Goal: Register for event/course

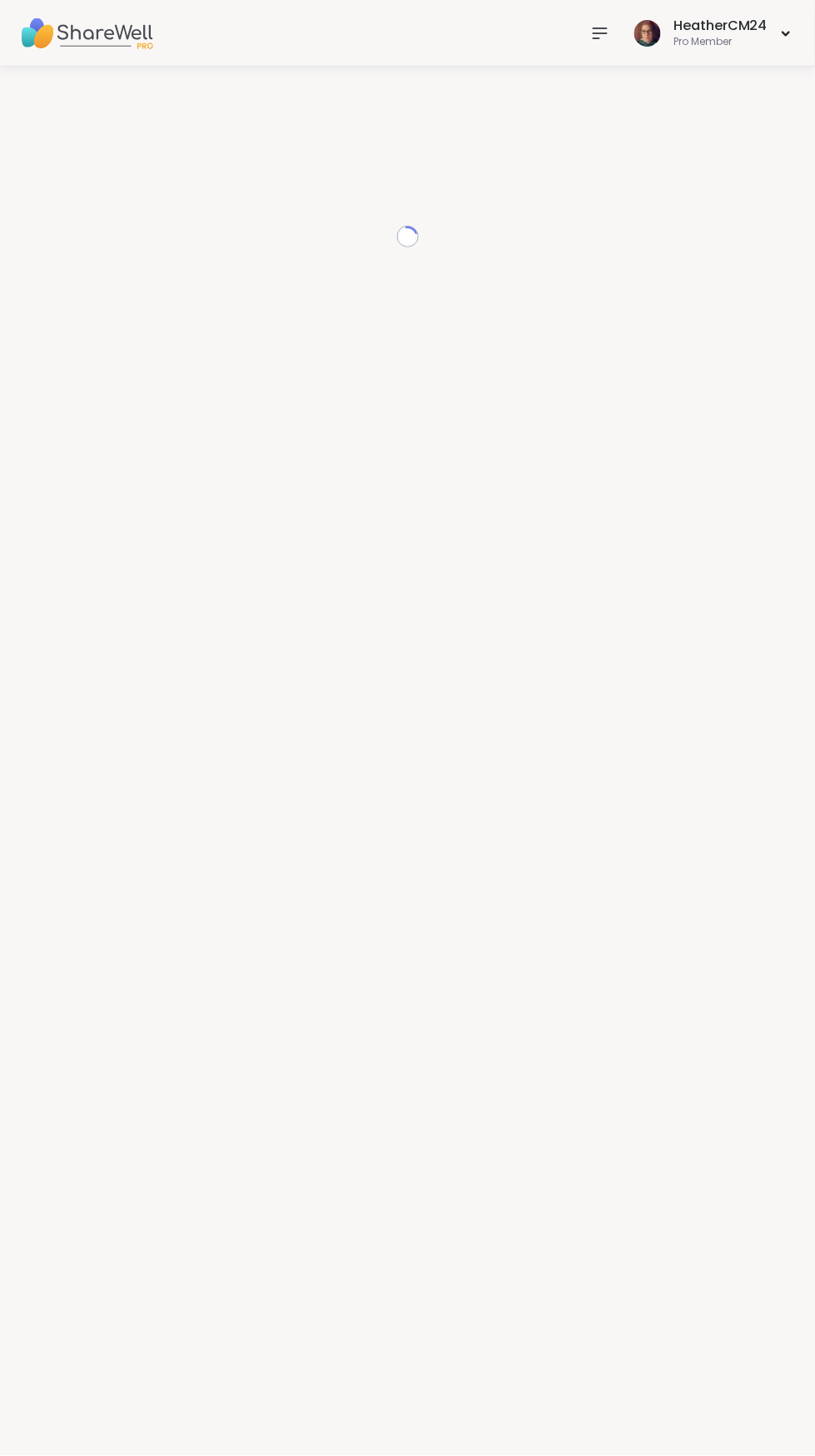
click at [603, 32] on icon at bounding box center [601, 33] width 14 height 10
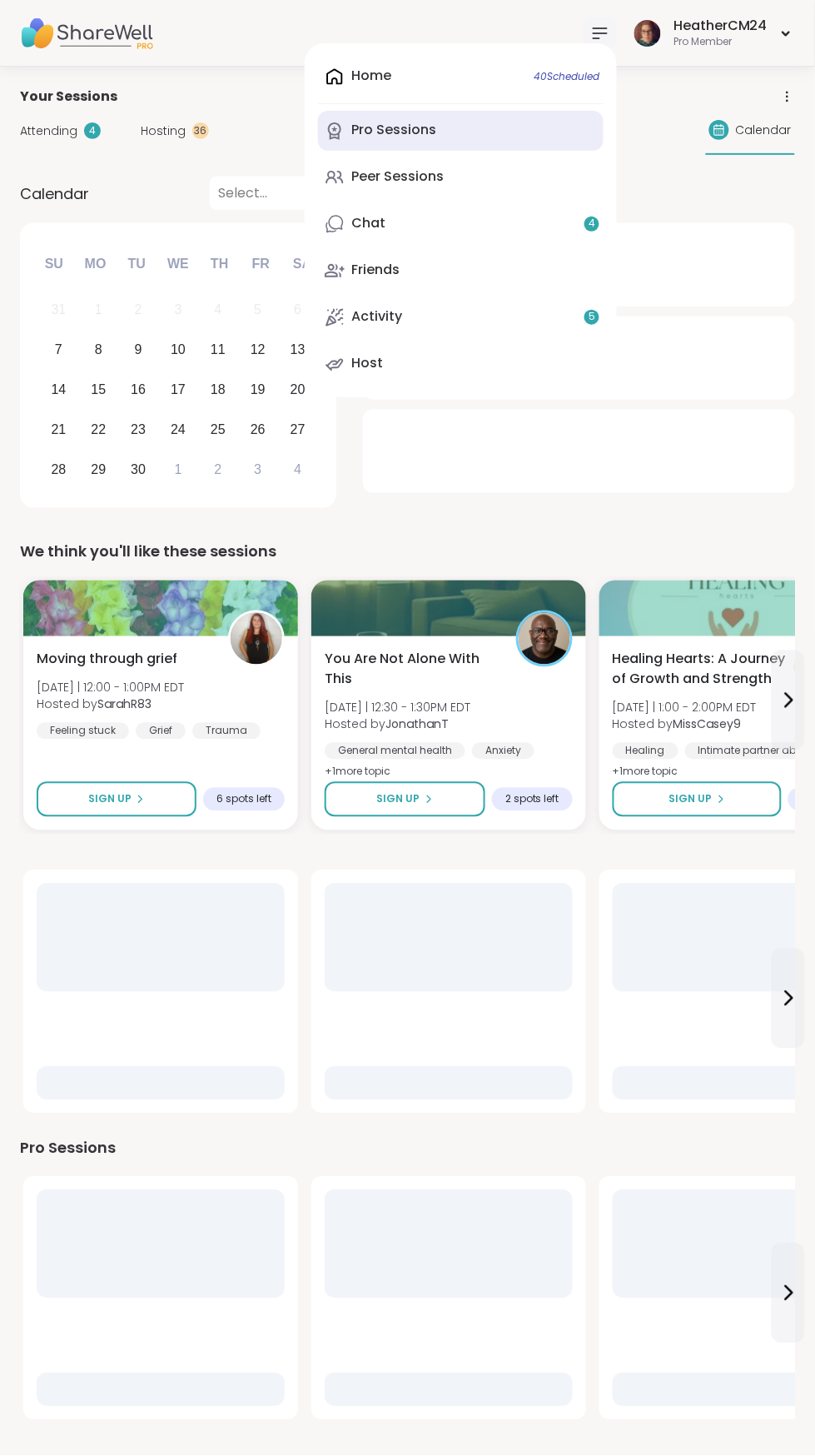
click at [435, 111] on link "Pro Sessions" at bounding box center [461, 131] width 285 height 40
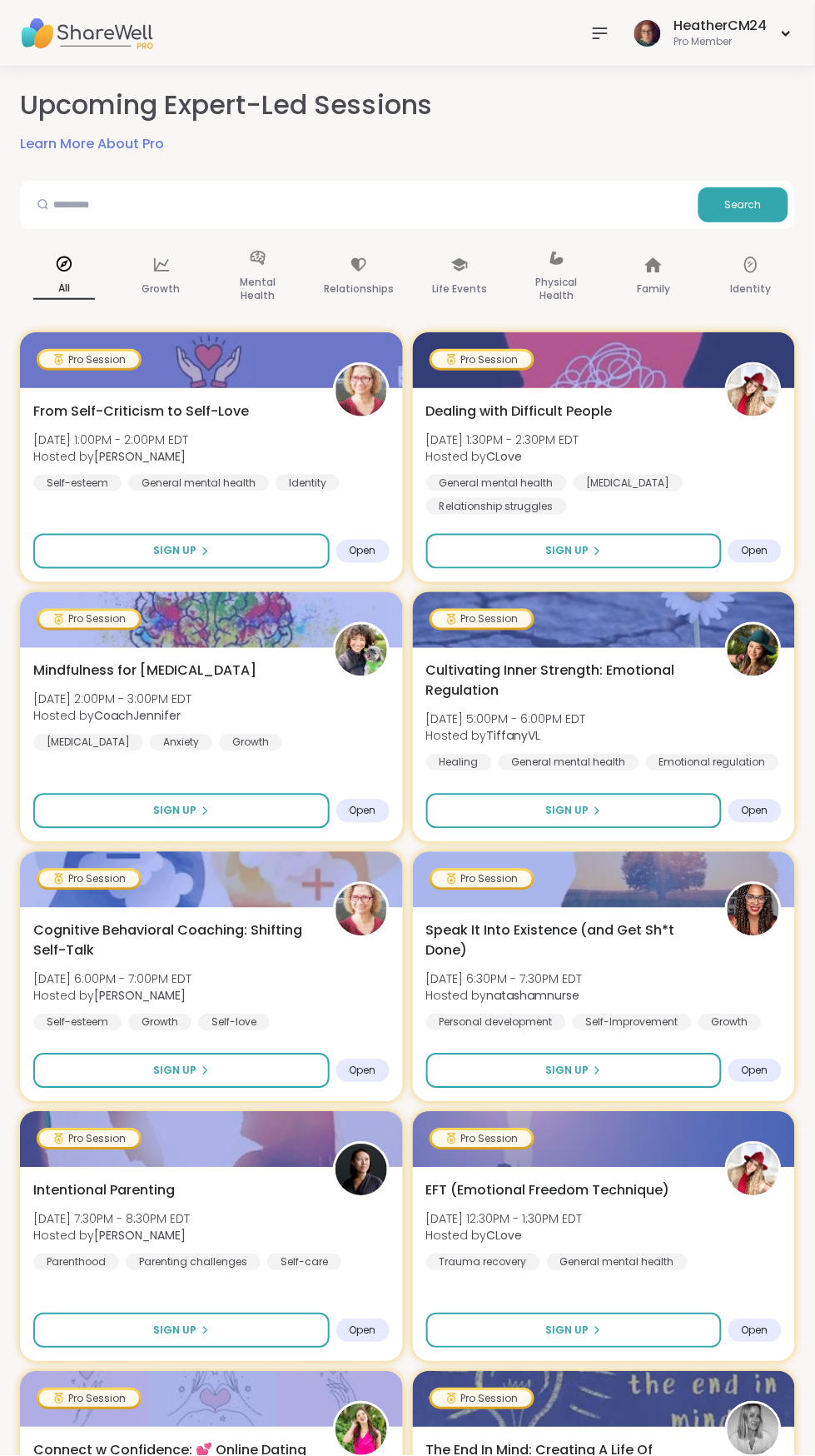
click at [607, 23] on icon at bounding box center [600, 33] width 20 height 20
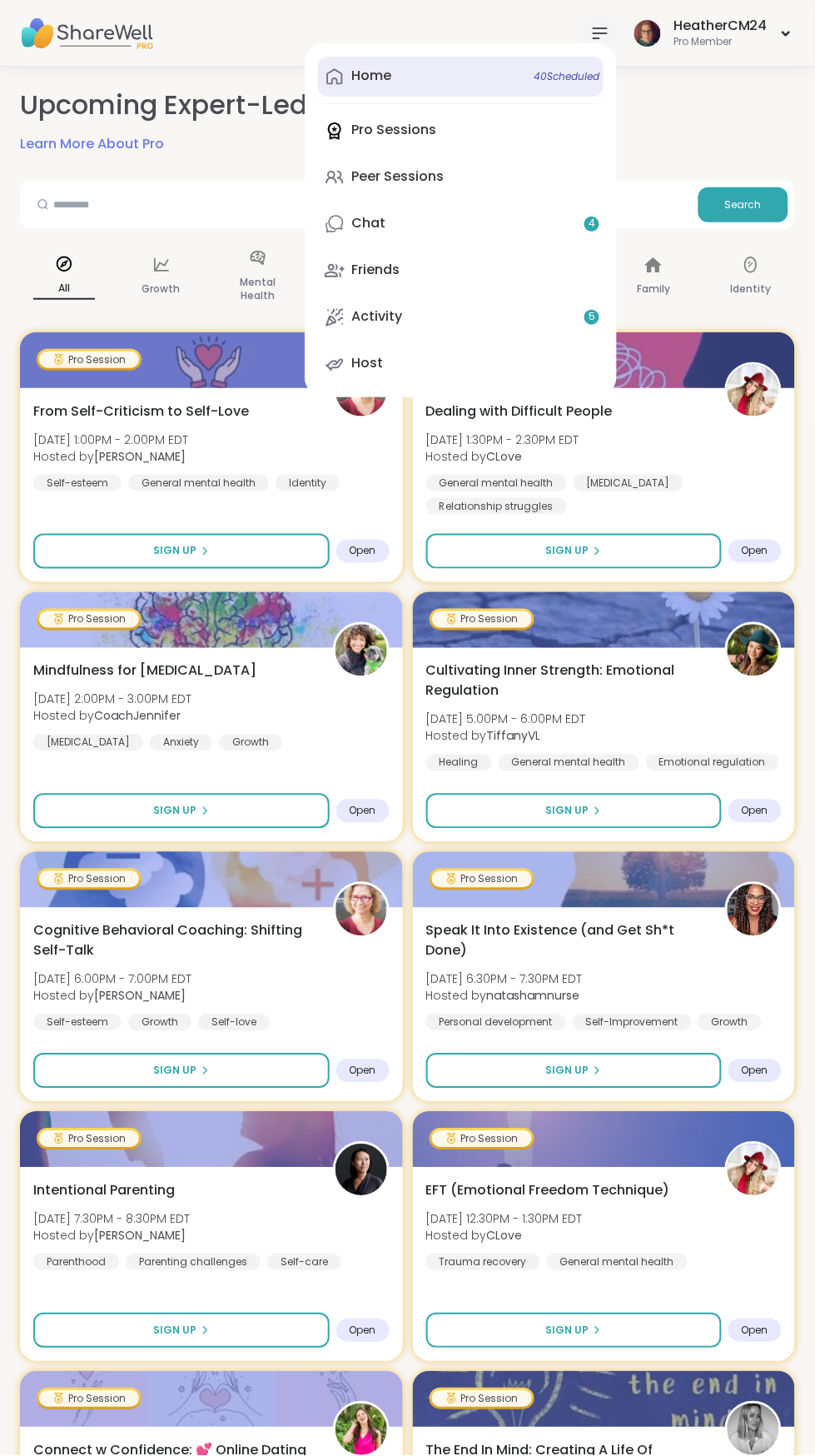
click at [410, 65] on link "Home 40 Scheduled" at bounding box center [461, 76] width 285 height 40
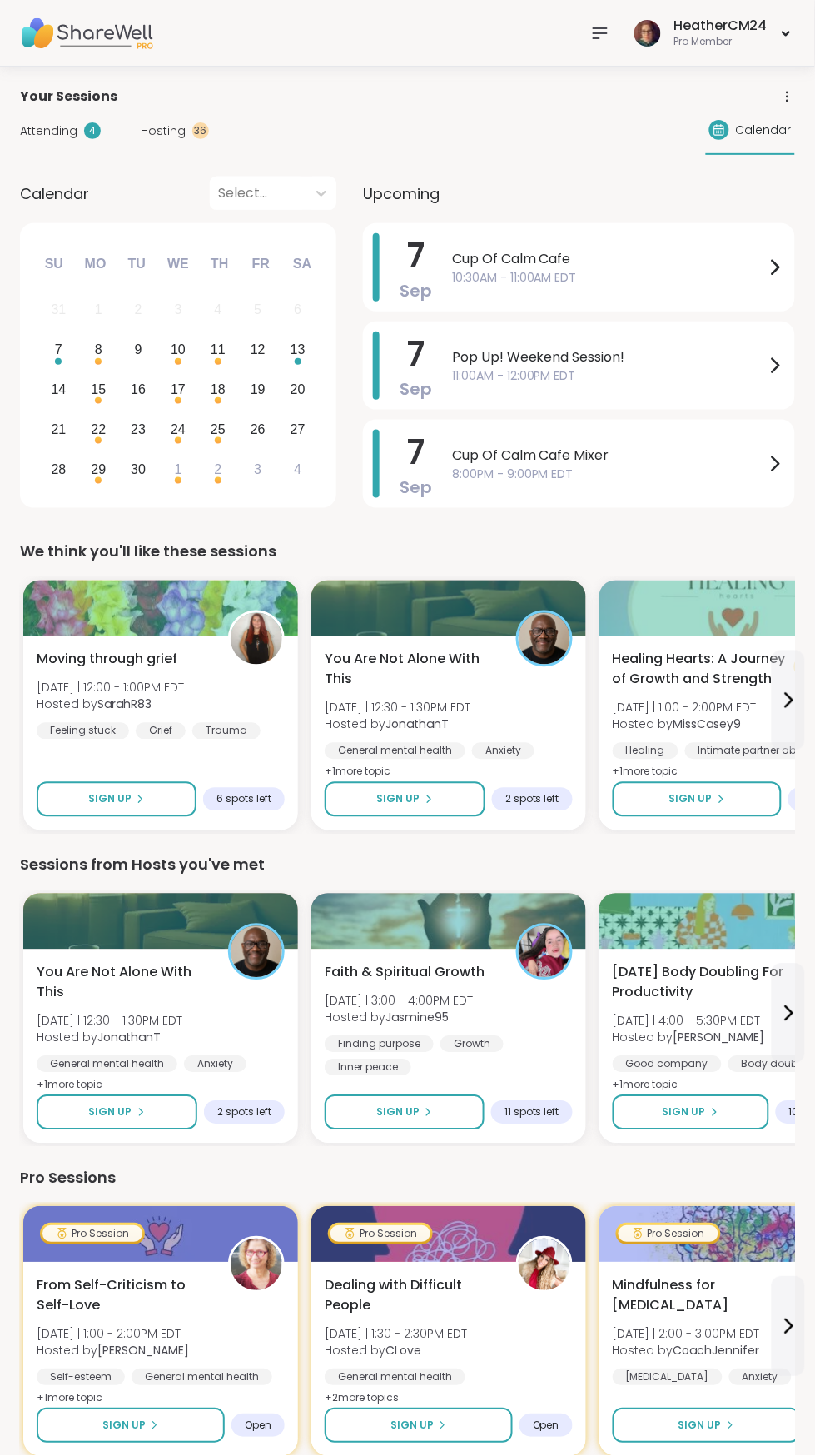
click at [193, 129] on div "36" at bounding box center [201, 131] width 17 height 17
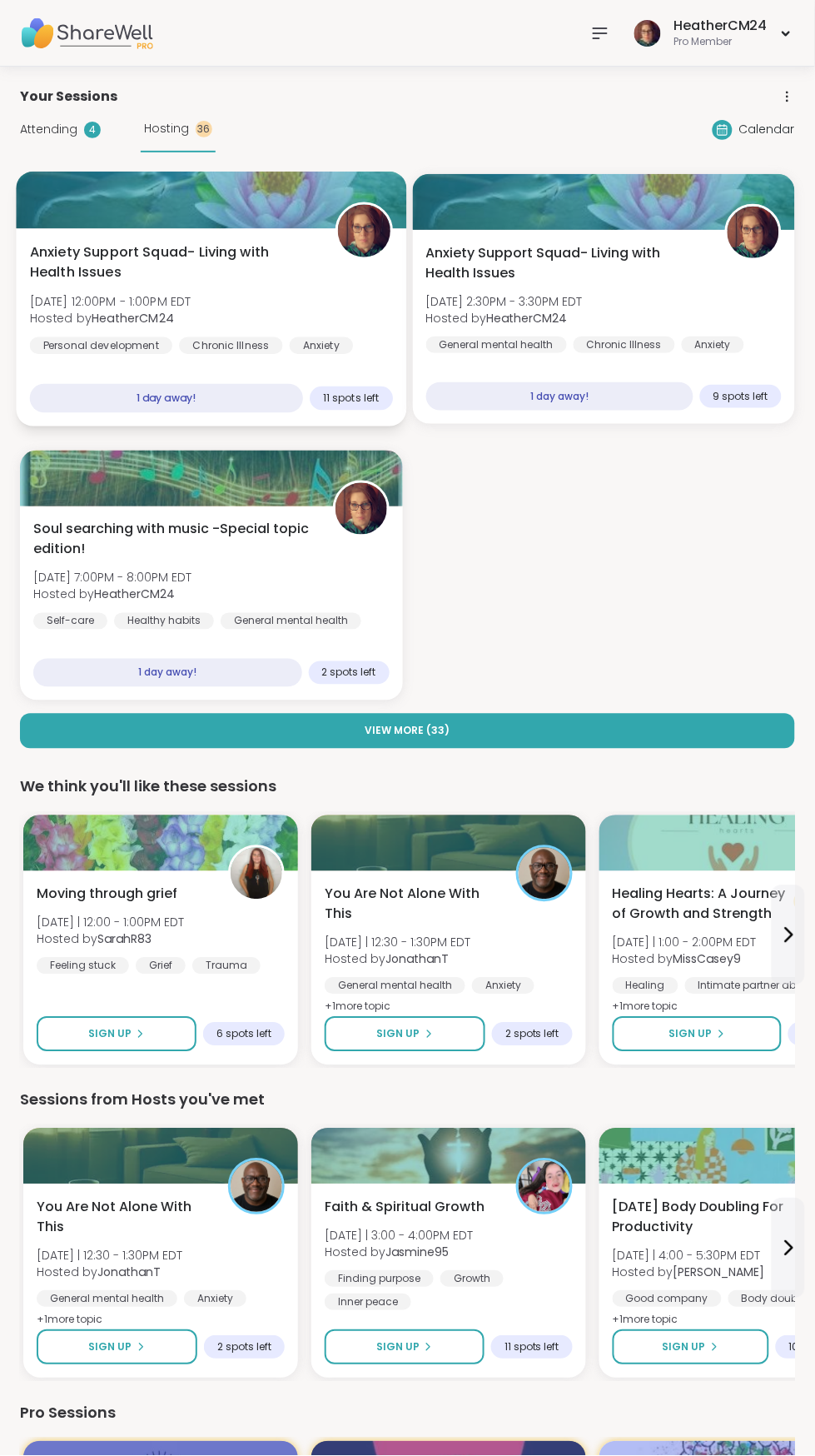
click at [192, 308] on span "[DATE] 12:00PM - 1:00PM EDT" at bounding box center [111, 301] width 162 height 17
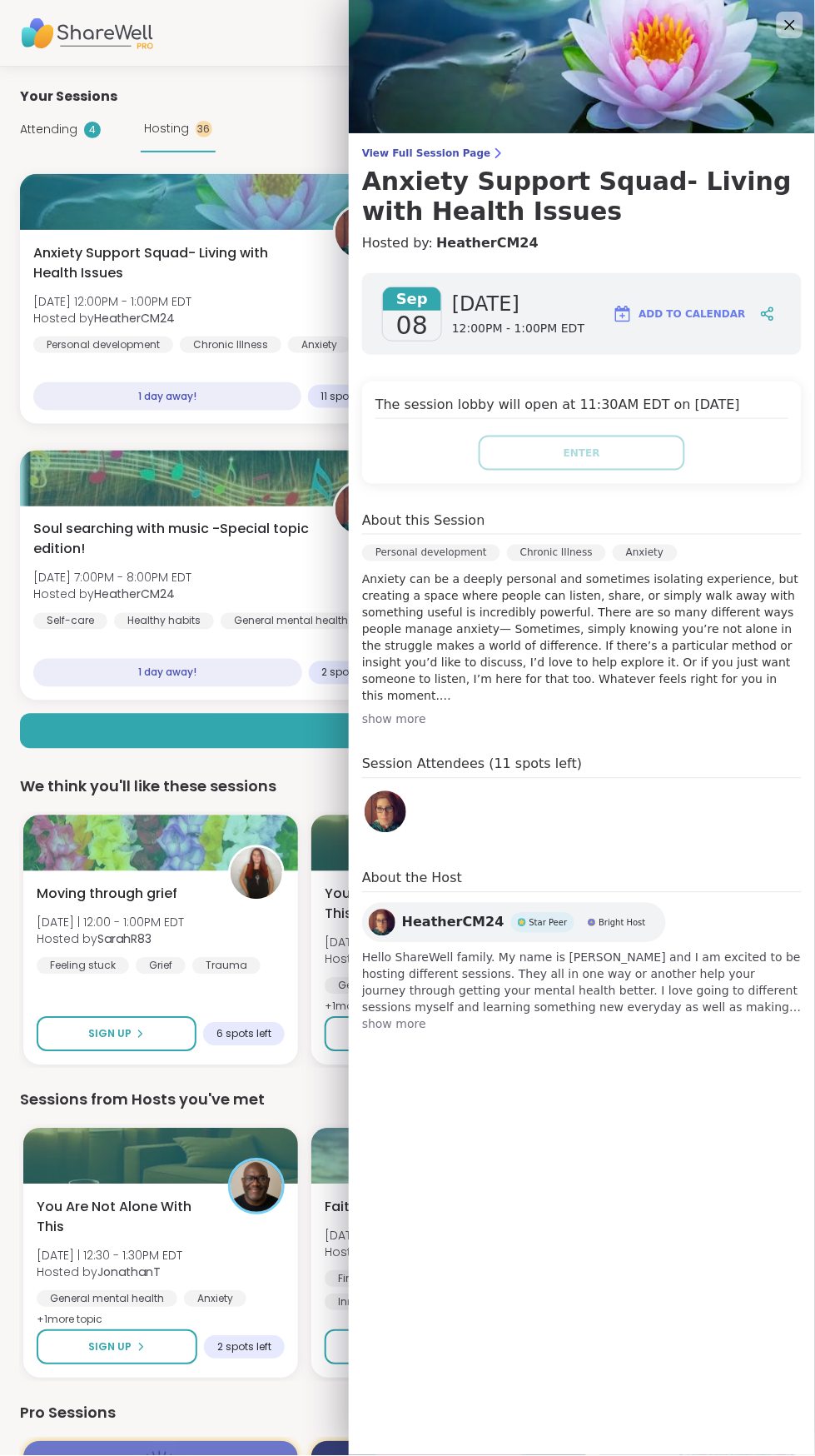
click at [290, 97] on div "Your Sessions" at bounding box center [408, 96] width 775 height 20
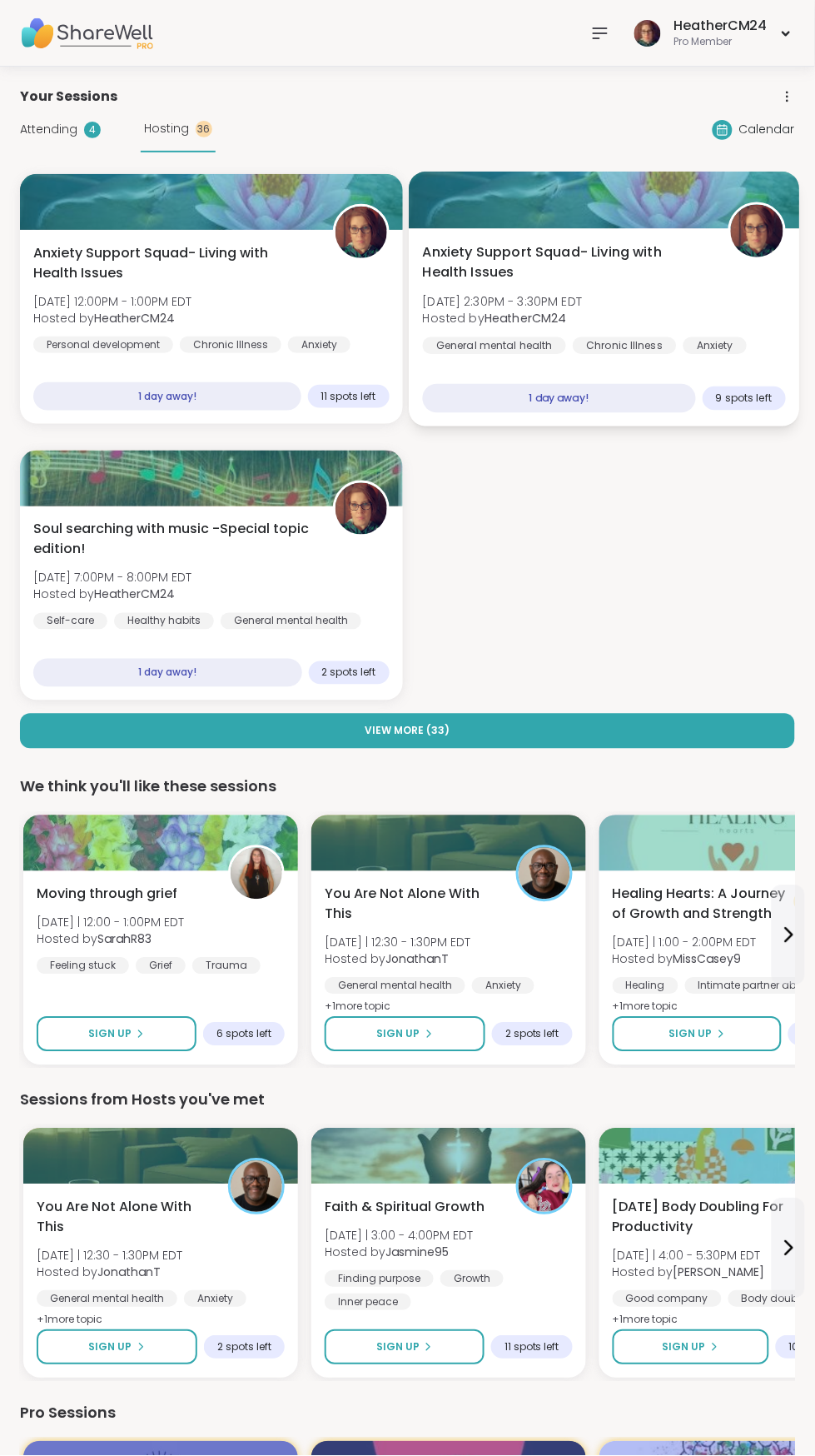
click at [639, 307] on div "Anxiety Support Squad- Living with Health Issues Mon, Sep 08 | 2:30PM - 3:30PM …" at bounding box center [604, 298] width 363 height 112
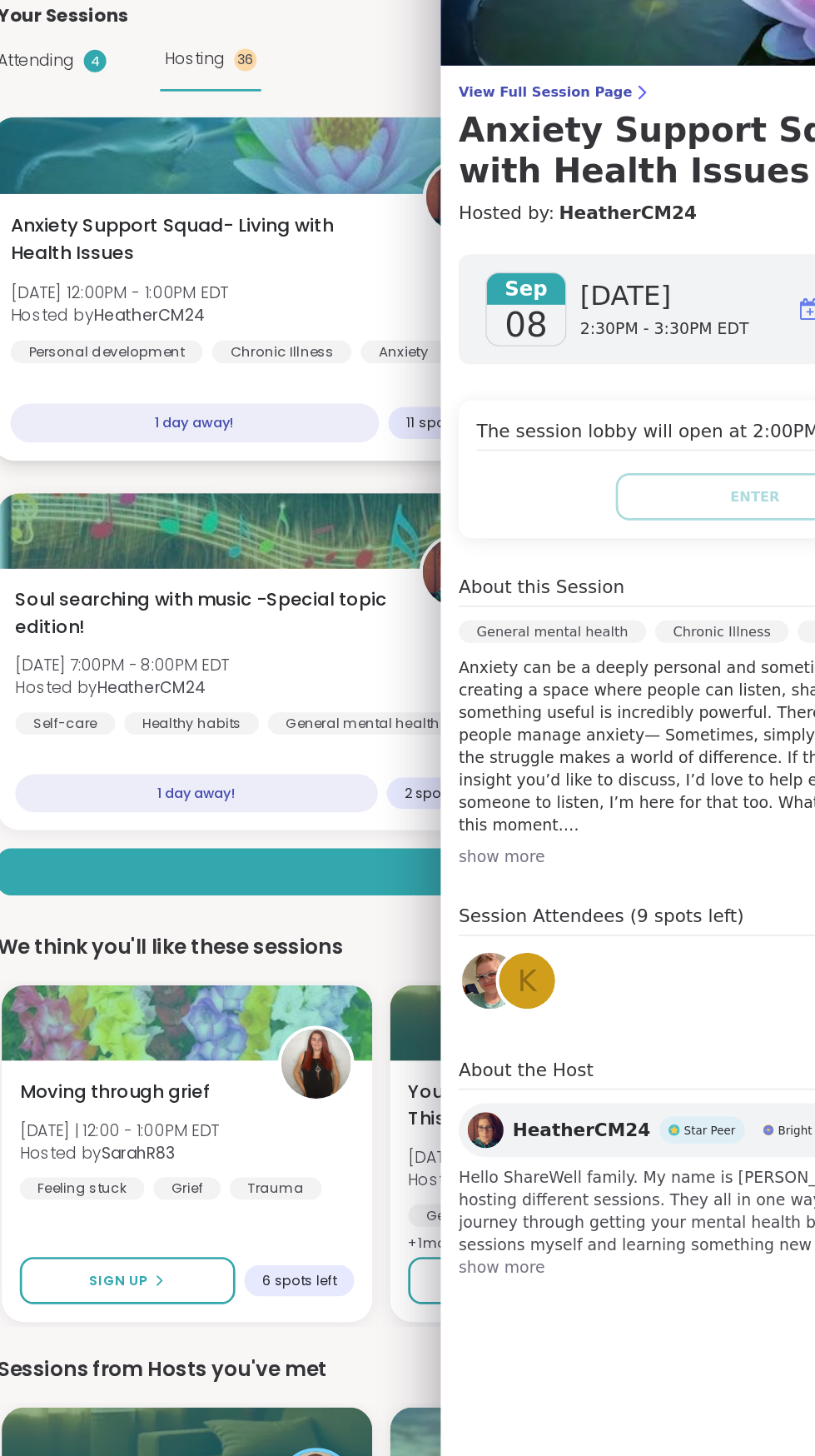
click at [272, 308] on div "Anxiety Support Squad- Living with Health Issues Mon, Sep 08 | 12:00PM - 1:00PM…" at bounding box center [211, 298] width 363 height 112
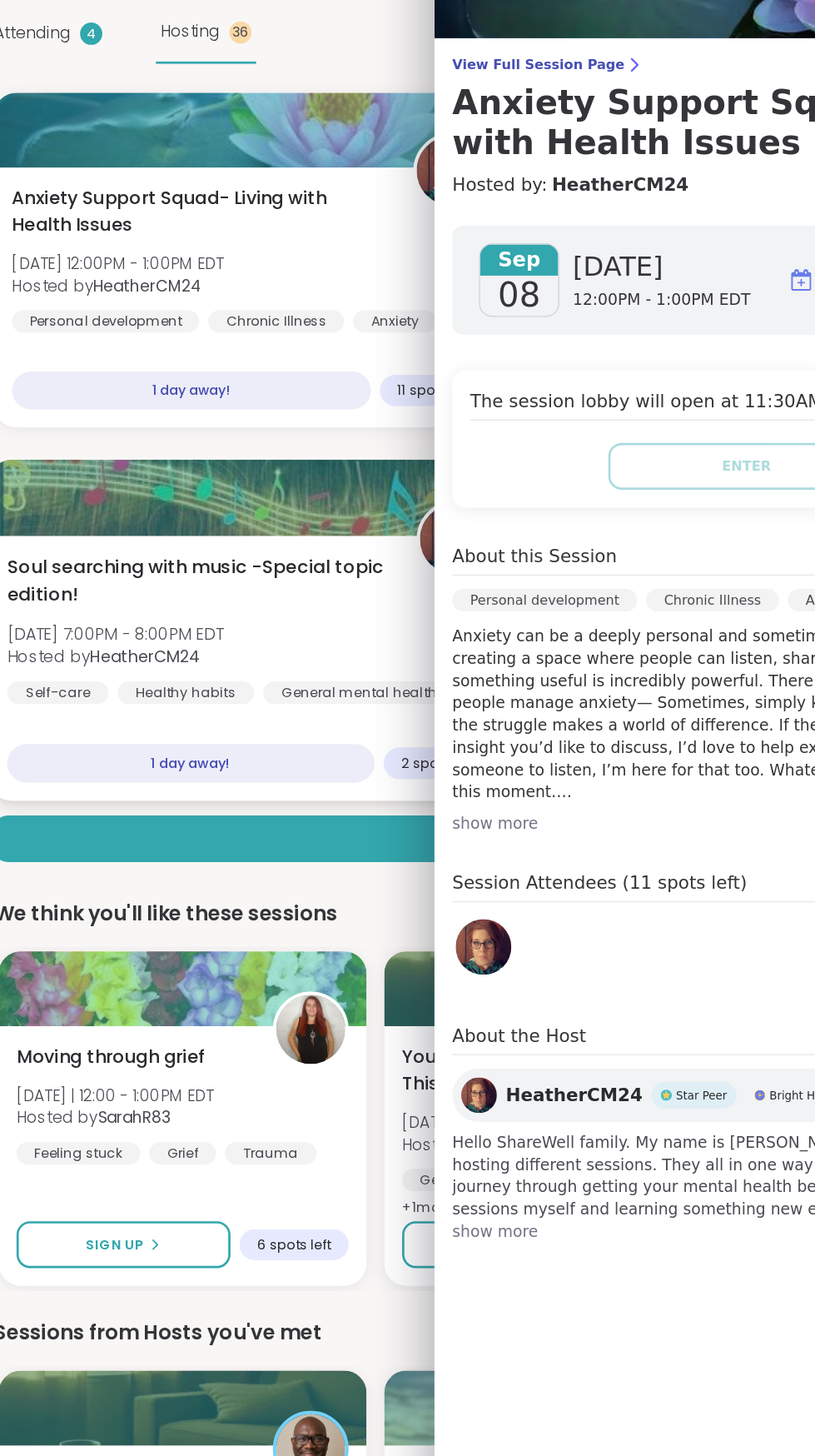
click at [192, 573] on span "Mon, Sep 08 | 7:00PM - 8:00PM EDT" at bounding box center [111, 578] width 162 height 17
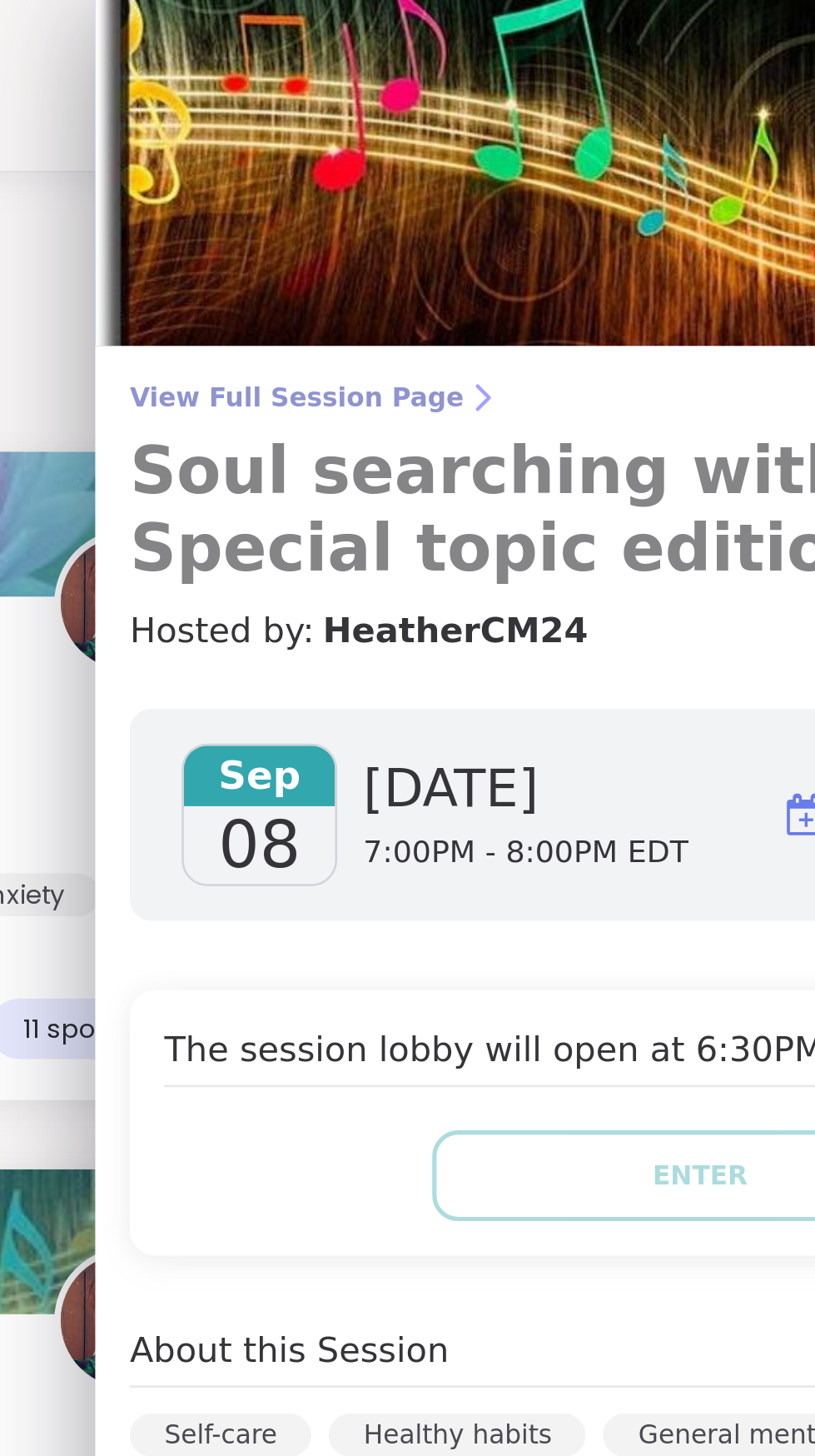
click at [444, 152] on span "View Full Session Page" at bounding box center [582, 154] width 440 height 14
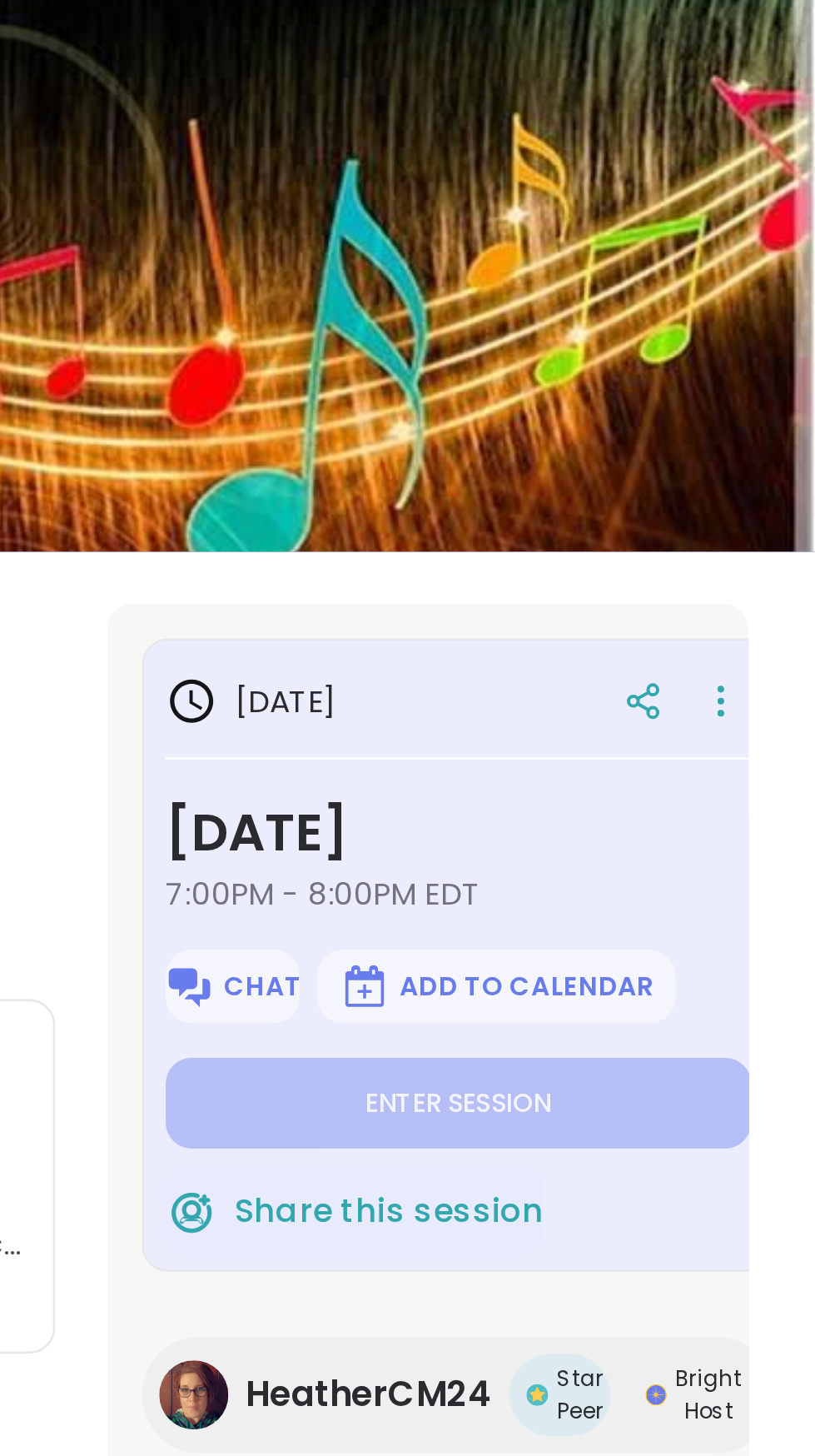
click at [722, 616] on span "Star Peer" at bounding box center [723, 610] width 19 height 25
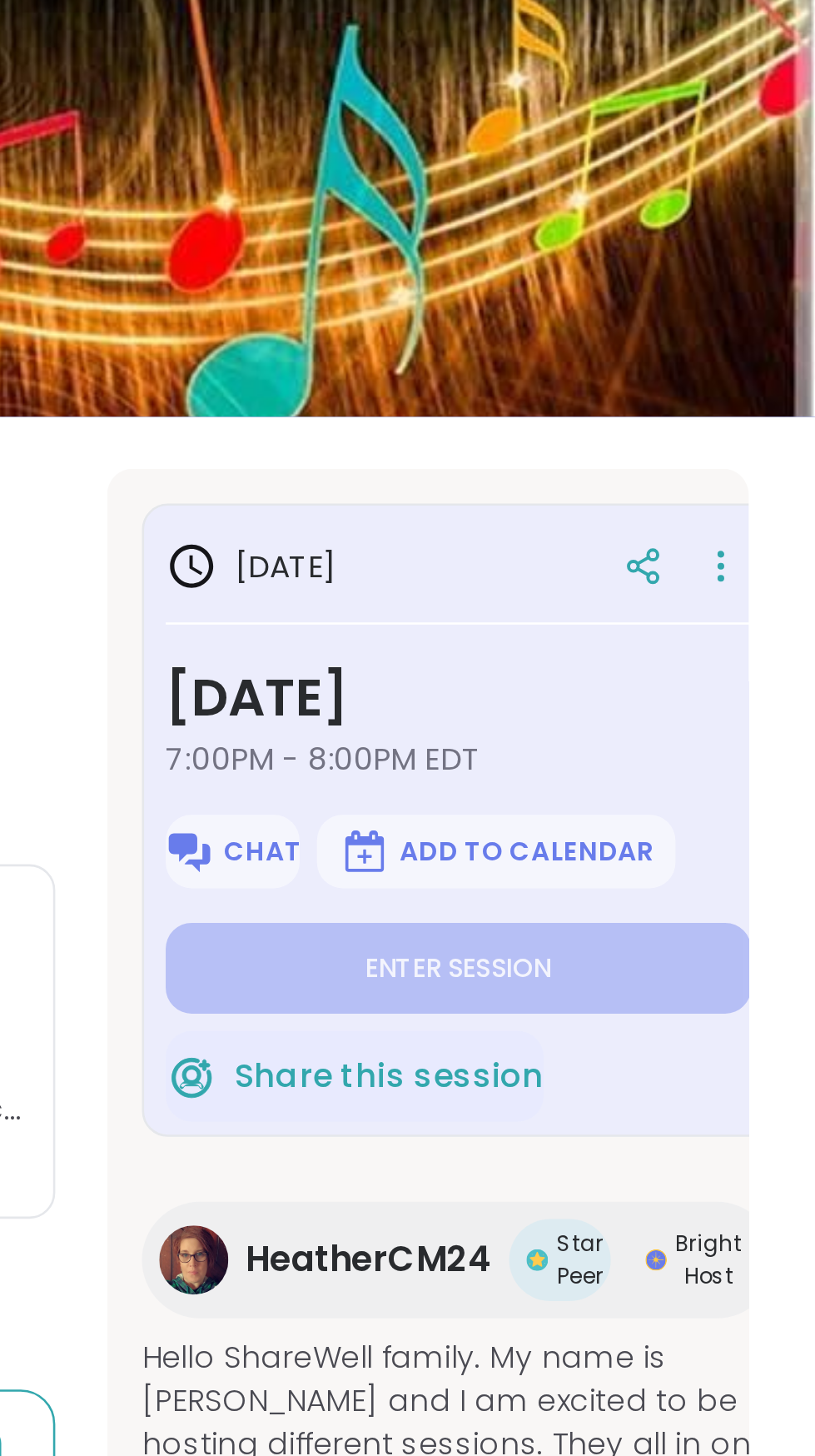
type textarea "*"
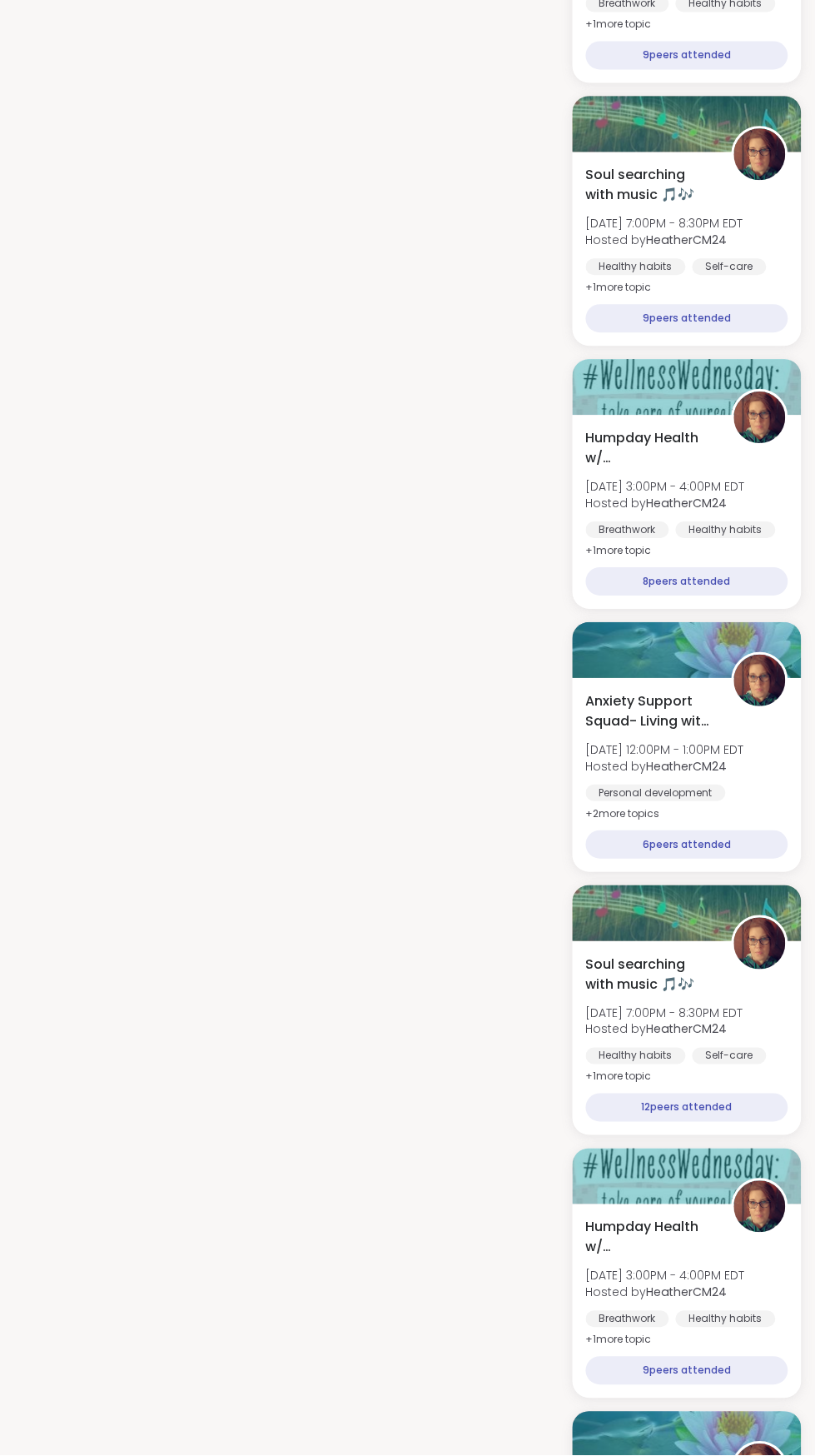
scroll to position [6281, 0]
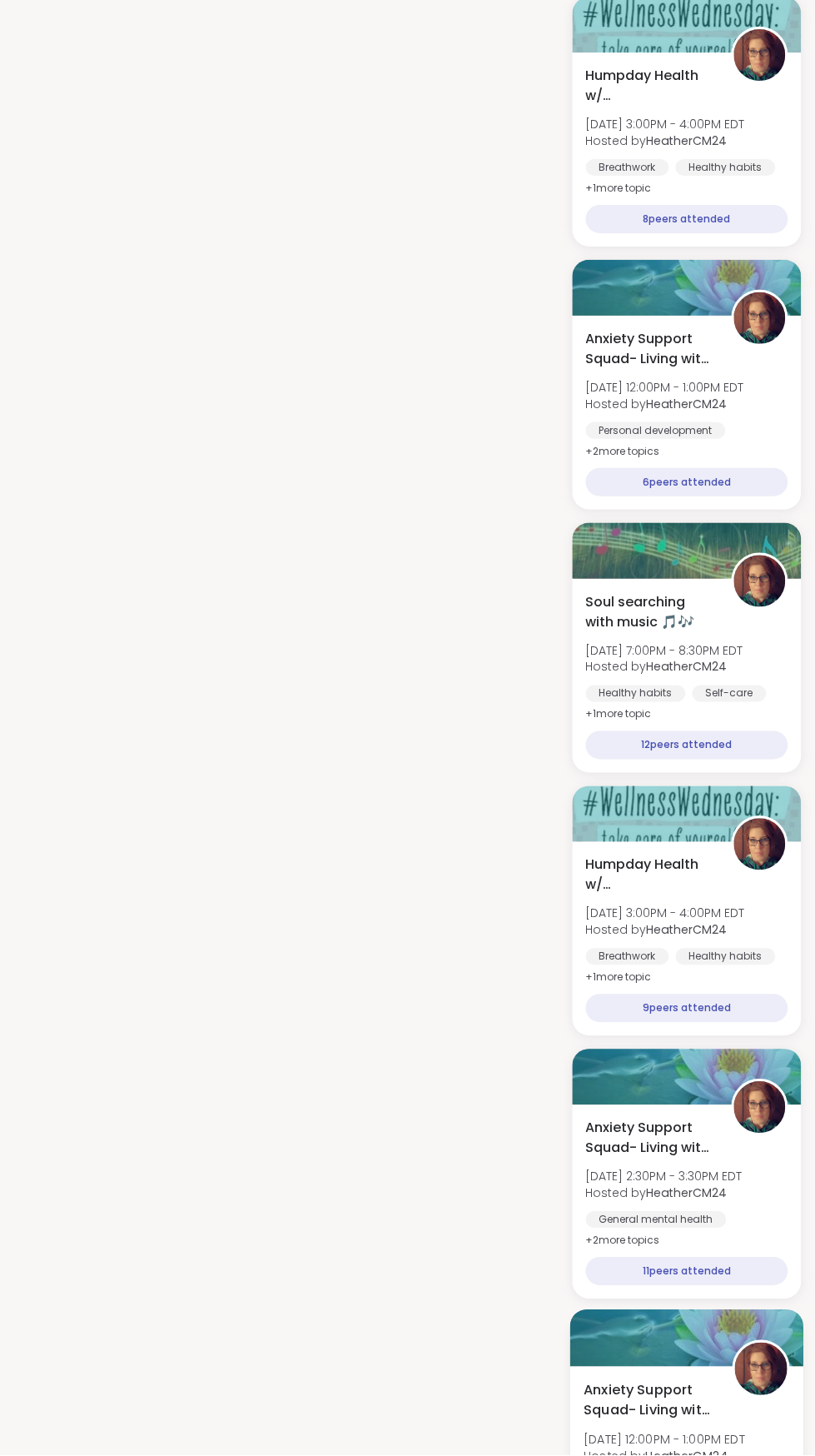
click at [671, 1431] on span "Mon, Aug 11 | 12:00PM - 1:00PM EDT" at bounding box center [665, 1438] width 162 height 17
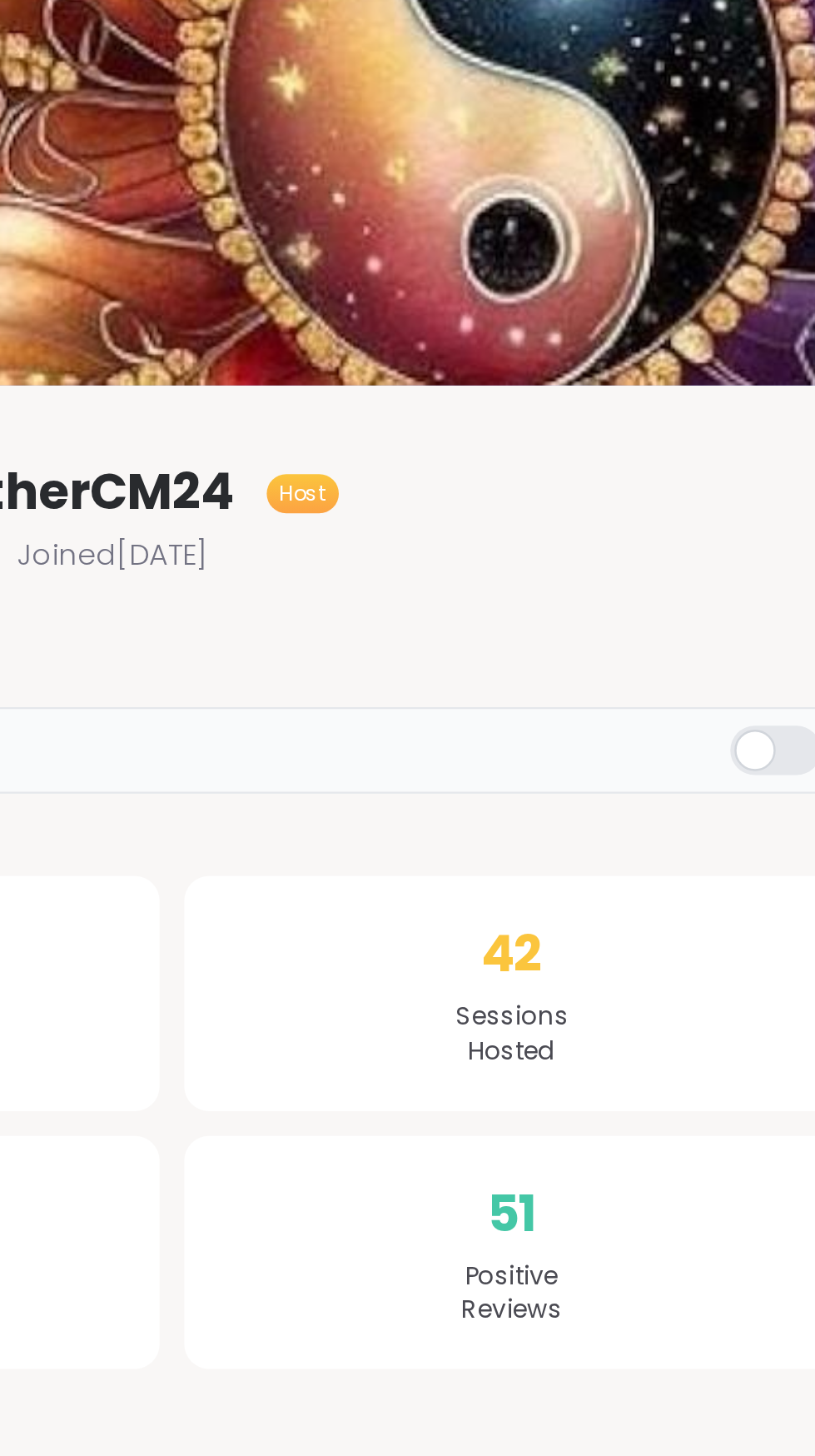
scroll to position [9, 0]
